Goal: Transaction & Acquisition: Download file/media

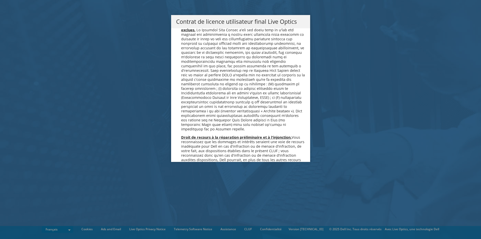
scroll to position [2218, 0]
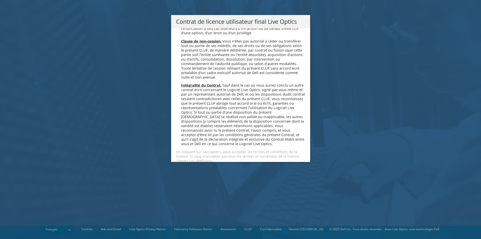
click at [182, 168] on link "Accepter" at bounding box center [191, 174] width 30 height 12
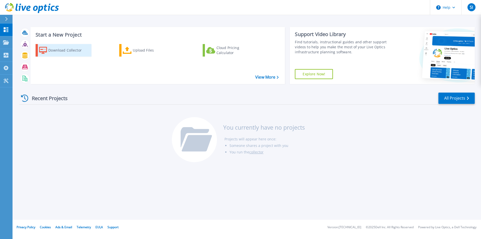
click at [70, 52] on div "Download Collector" at bounding box center [68, 50] width 40 height 10
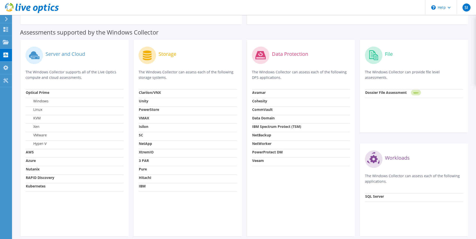
scroll to position [26, 0]
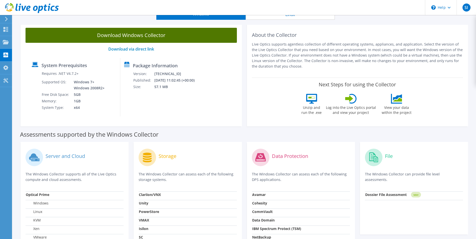
click at [116, 36] on link "Download Windows Collector" at bounding box center [132, 35] width 212 height 15
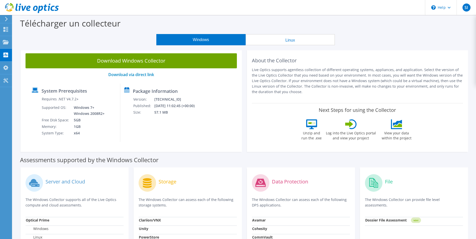
click at [397, 69] on p "Live Optics supports agentless collection of different operating systems, appli…" at bounding box center [358, 81] width 212 height 28
click at [472, 9] on div "SI" at bounding box center [467, 7] width 20 height 15
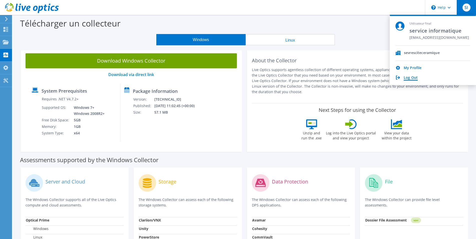
click at [410, 79] on link "Log Out" at bounding box center [411, 78] width 14 height 5
